Goal: Task Accomplishment & Management: Use online tool/utility

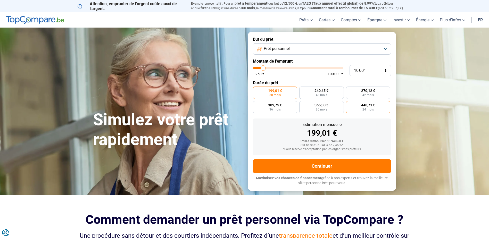
click at [372, 107] on label "448,71 € 24 mois" at bounding box center [368, 107] width 45 height 12
click at [349, 104] on input "448,71 € 24 mois" at bounding box center [347, 102] width 3 height 3
radio input "true"
click at [273, 92] on span "199,01 €" at bounding box center [275, 91] width 14 height 4
click at [256, 90] on input "199,01 € 60 mois" at bounding box center [254, 88] width 3 height 3
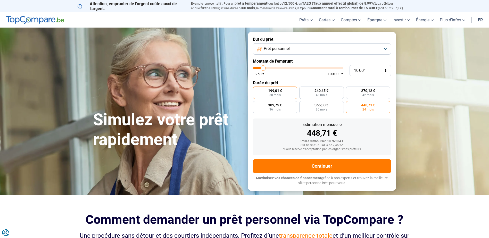
radio input "true"
type input "11 500"
type input "11500"
type input "11 750"
type input "11750"
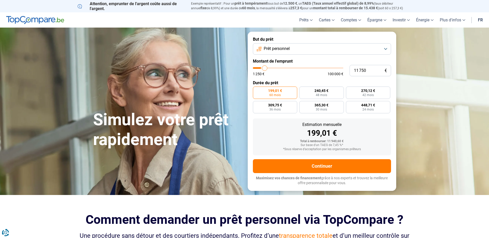
type input "12 000"
type input "12000"
type input "12 500"
type input "12500"
type input "12 750"
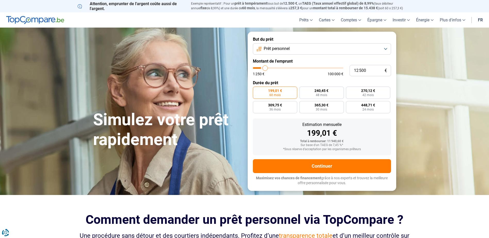
type input "12750"
type input "13 250"
type input "13250"
type input "14 000"
type input "14000"
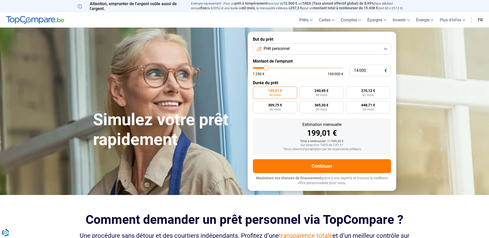
type input "14 250"
type input "14250"
type input "14 750"
type input "14750"
type input "15 000"
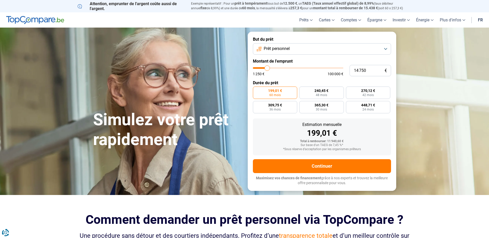
type input "15000"
type input "15 500"
type input "15500"
type input "15 750"
type input "15750"
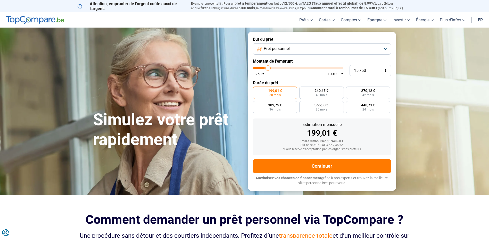
type input "16 000"
type input "16000"
type input "16 250"
type input "16250"
type input "16 500"
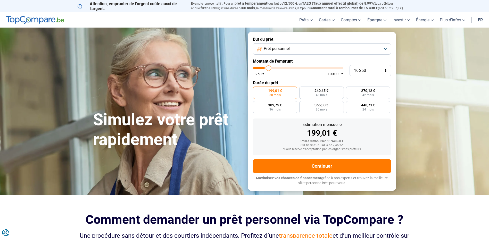
type input "16500"
type input "17 000"
type input "17000"
type input "17 250"
type input "17250"
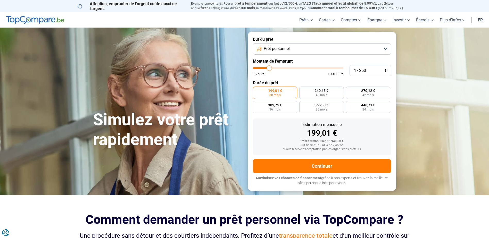
type input "17 500"
type input "17500"
type input "17 750"
type input "17750"
type input "18 000"
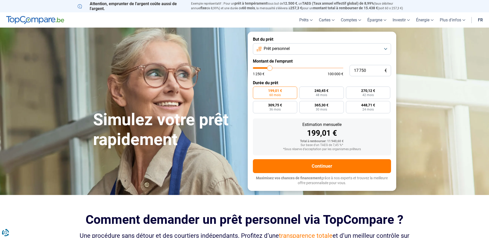
type input "18000"
type input "18 500"
type input "18500"
type input "18 750"
type input "18750"
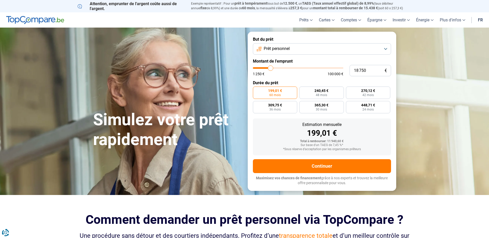
type input "19 000"
type input "19000"
type input "19 250"
type input "19250"
type input "19 750"
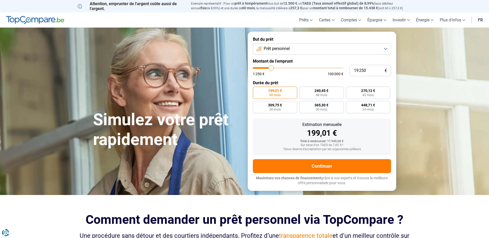
type input "19750"
type input "20 000"
type input "20000"
type input "20 250"
type input "20250"
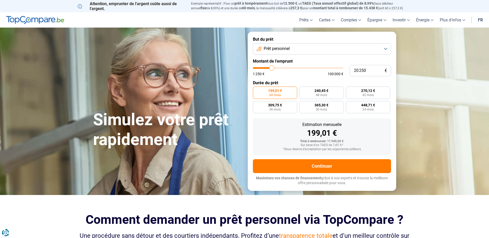
type input "20 500"
type input "20500"
type input "20 250"
type input "20250"
type input "19 750"
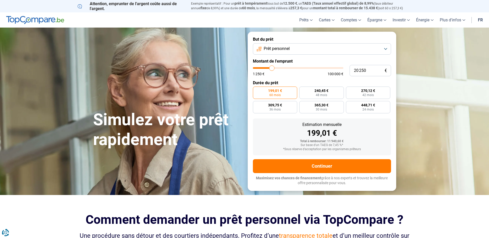
type input "19750"
type input "20 000"
drag, startPoint x: 264, startPoint y: 68, endPoint x: 271, endPoint y: 69, distance: 7.5
type input "20000"
click at [271, 69] on input "range" at bounding box center [298, 68] width 90 height 2
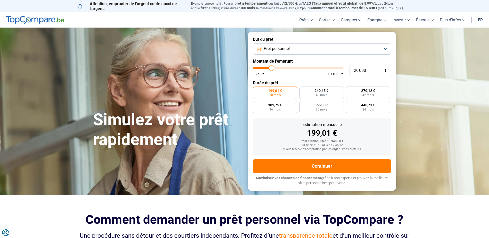
radio input "false"
